Goal: Task Accomplishment & Management: Use online tool/utility

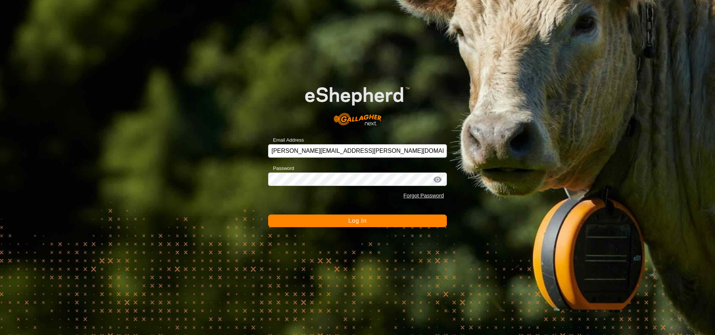
click at [353, 221] on span "Log In" at bounding box center [357, 221] width 18 height 6
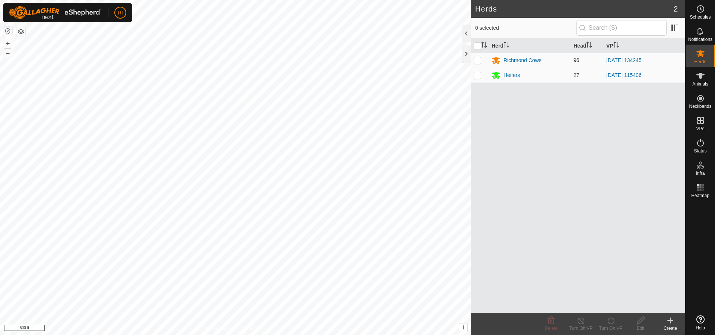
click at [481, 60] on td at bounding box center [480, 60] width 18 height 15
checkbox input "true"
click at [614, 319] on icon at bounding box center [610, 320] width 9 height 9
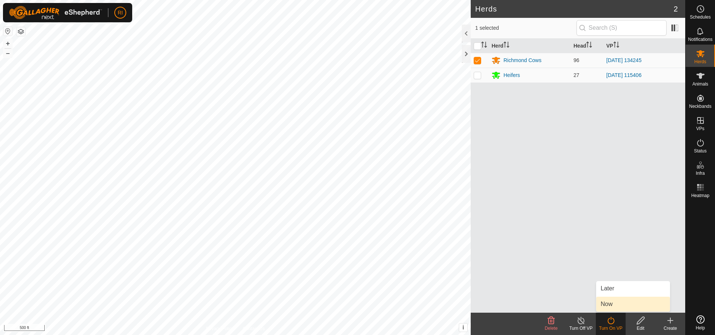
click at [614, 307] on link "Now" at bounding box center [633, 304] width 74 height 15
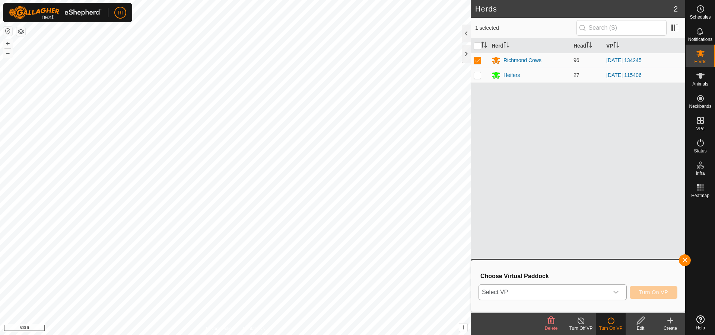
click at [614, 294] on icon "dropdown trigger" at bounding box center [616, 293] width 6 height 6
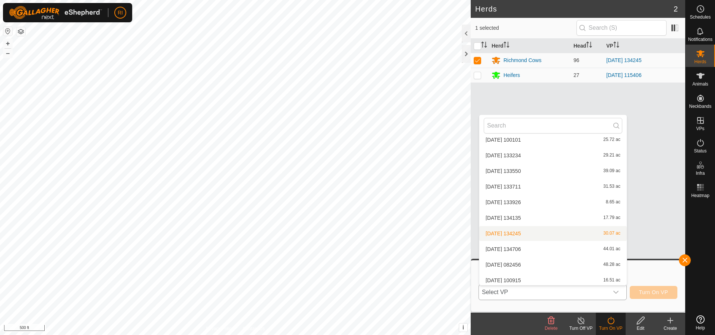
scroll to position [581, 0]
click at [537, 235] on li "[DATE] 134706 44.01 ac" at bounding box center [552, 231] width 147 height 15
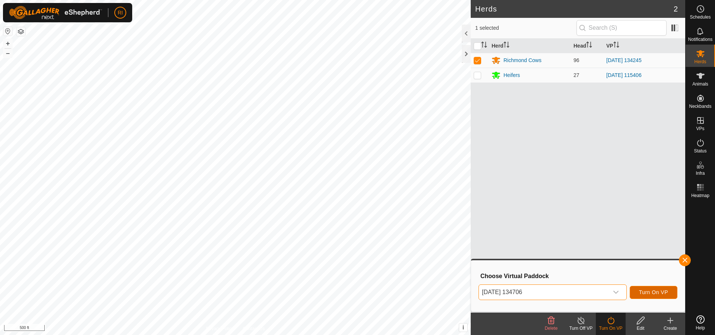
click at [653, 291] on span "Turn On VP" at bounding box center [653, 293] width 29 height 6
